Goal: Information Seeking & Learning: Check status

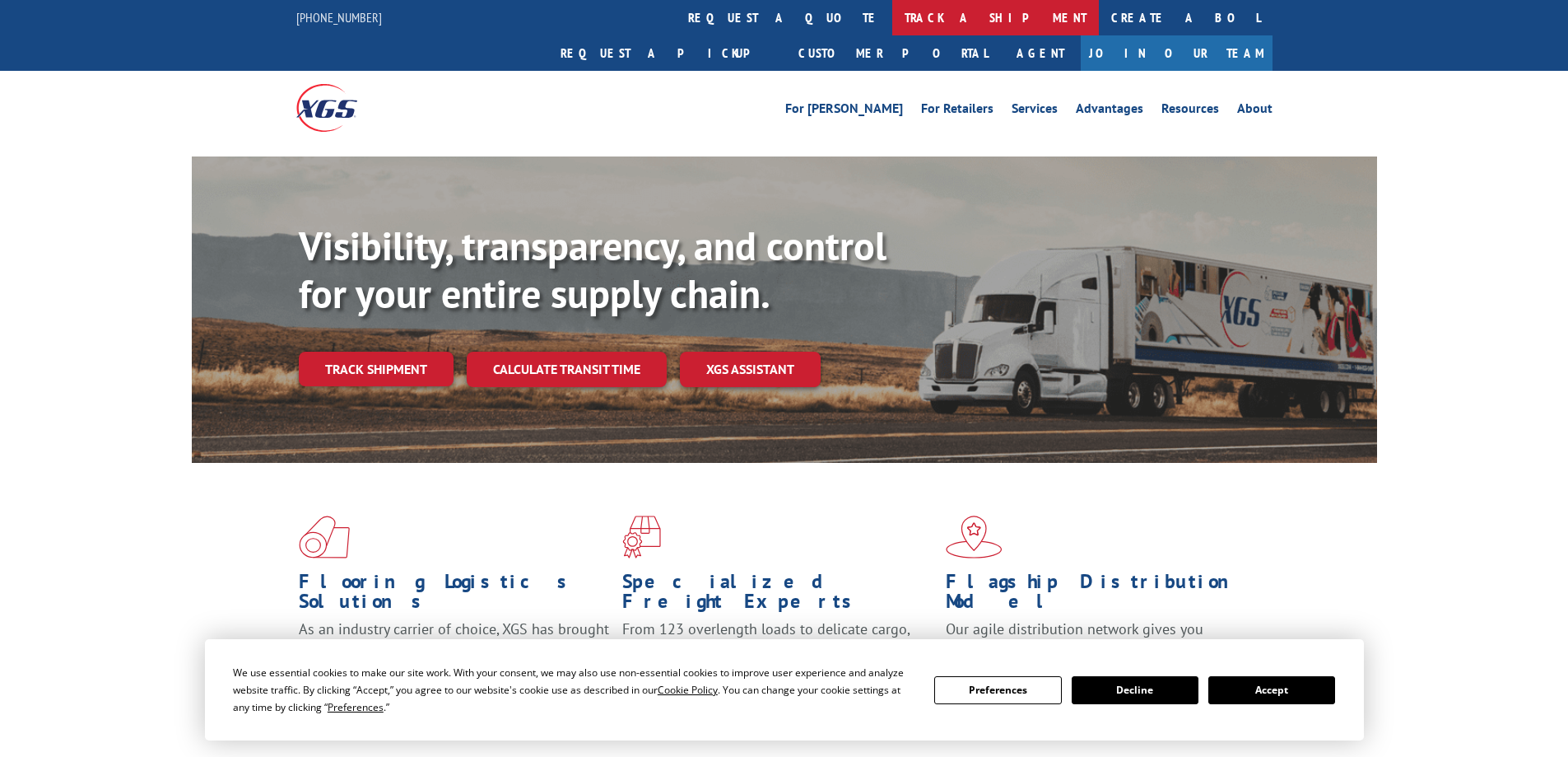
click at [892, 16] on link "track a shipment" at bounding box center [995, 18] width 206 height 36
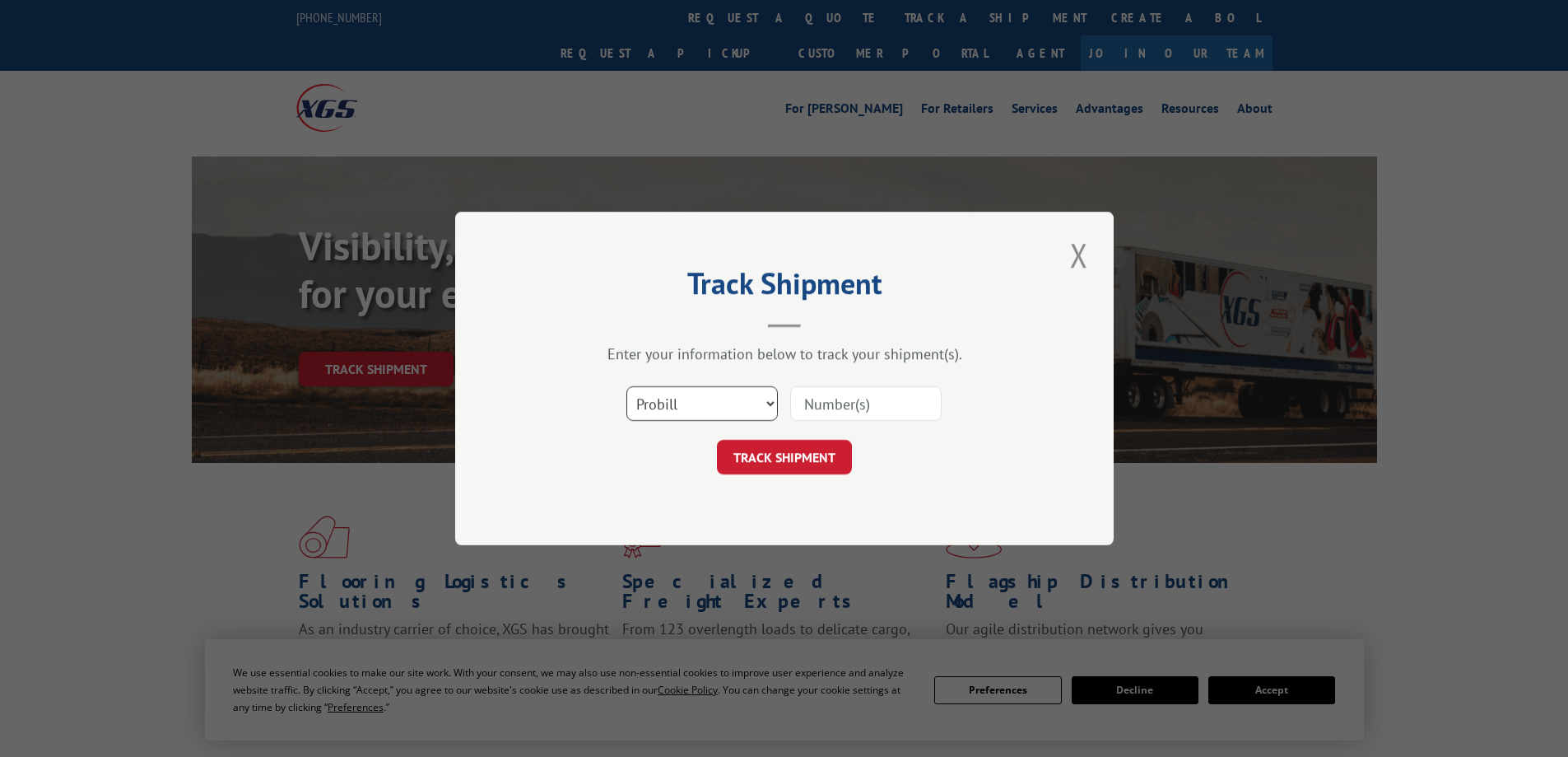
click at [728, 398] on select "Select category... Probill BOL PO" at bounding box center [702, 403] width 151 height 35
select select "bol"
click at [626, 387] on select "Select category... Probill BOL PO" at bounding box center [702, 403] width 151 height 35
click at [828, 408] on input at bounding box center [866, 403] width 151 height 35
paste input "2818692"
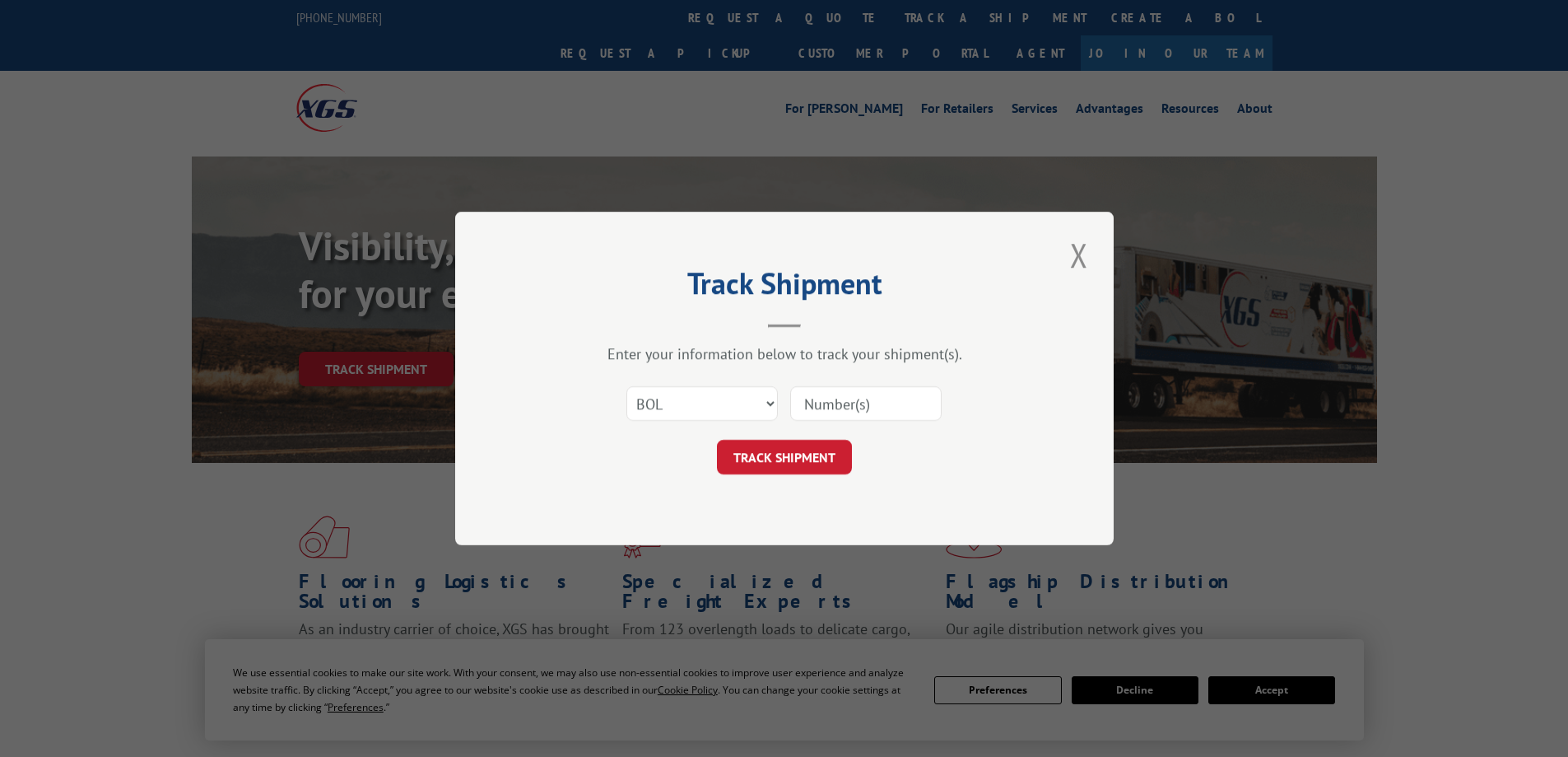
type input "2818692"
click button "TRACK SHIPMENT" at bounding box center [784, 457] width 135 height 35
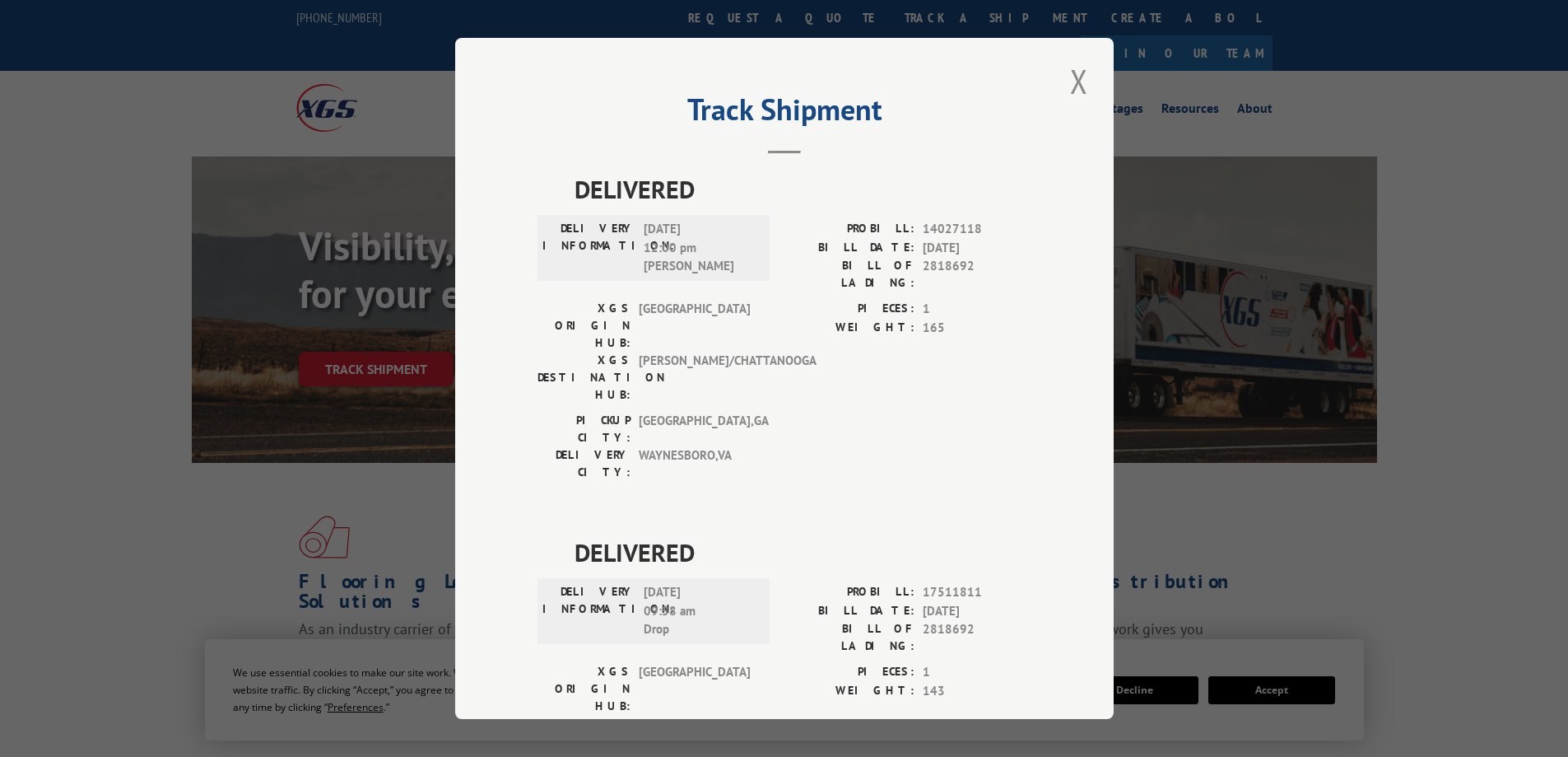
scroll to position [61, 0]
